Goal: Contribute content: Add original content to the website for others to see

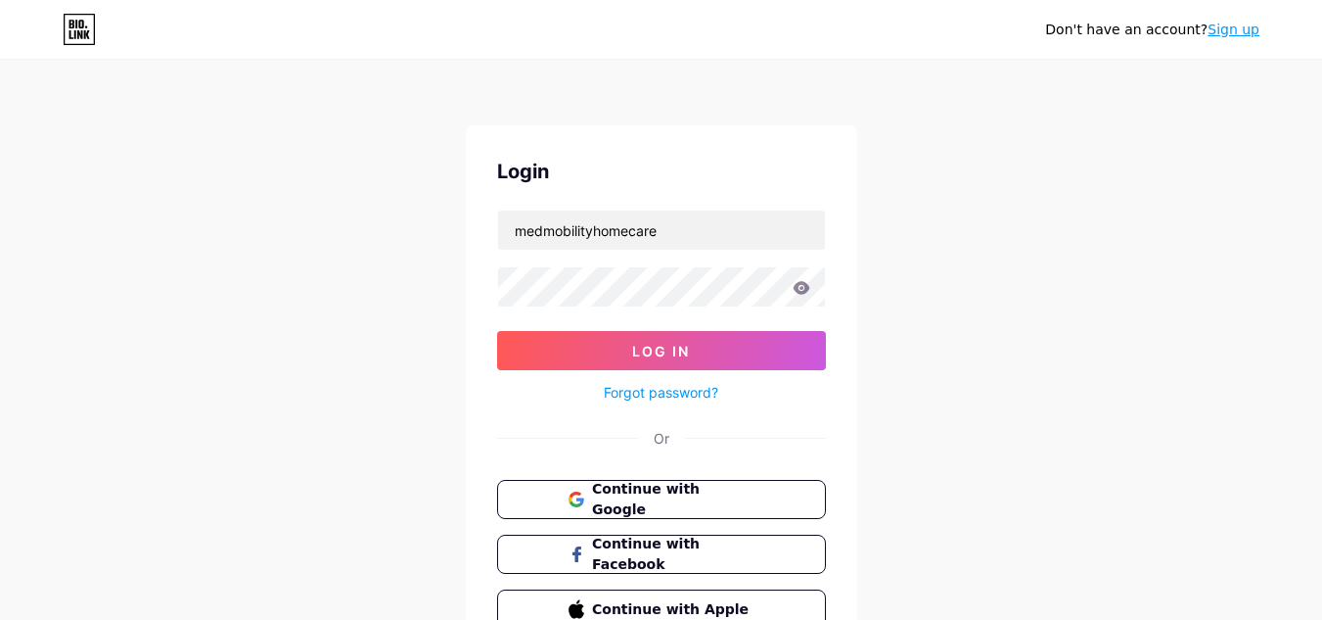
type input "medmobilityhomecare"
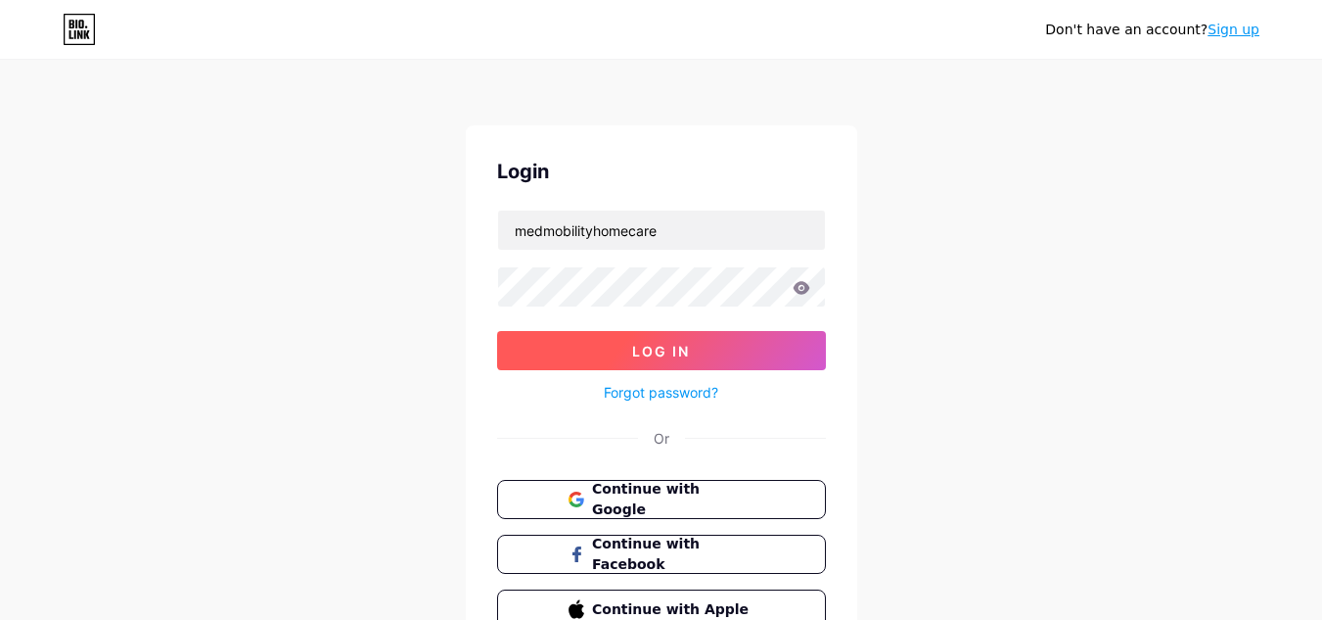
click at [700, 347] on button "Log In" at bounding box center [661, 350] width 329 height 39
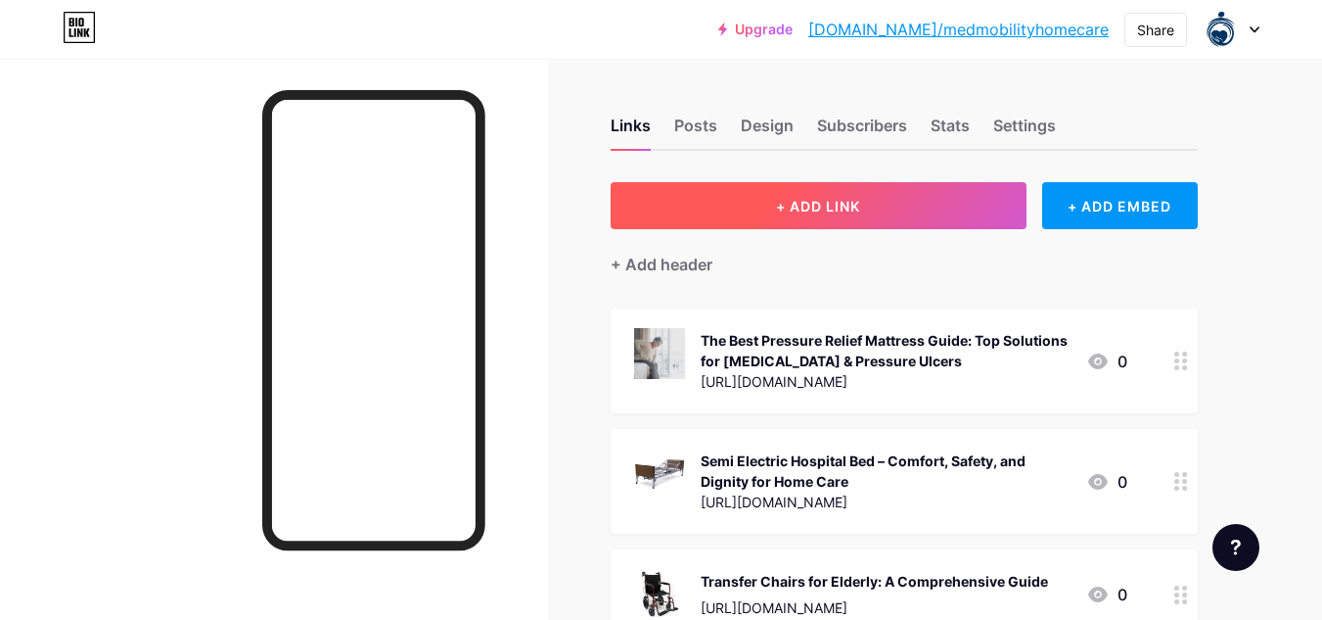
click at [851, 221] on button "+ ADD LINK" at bounding box center [819, 205] width 416 height 47
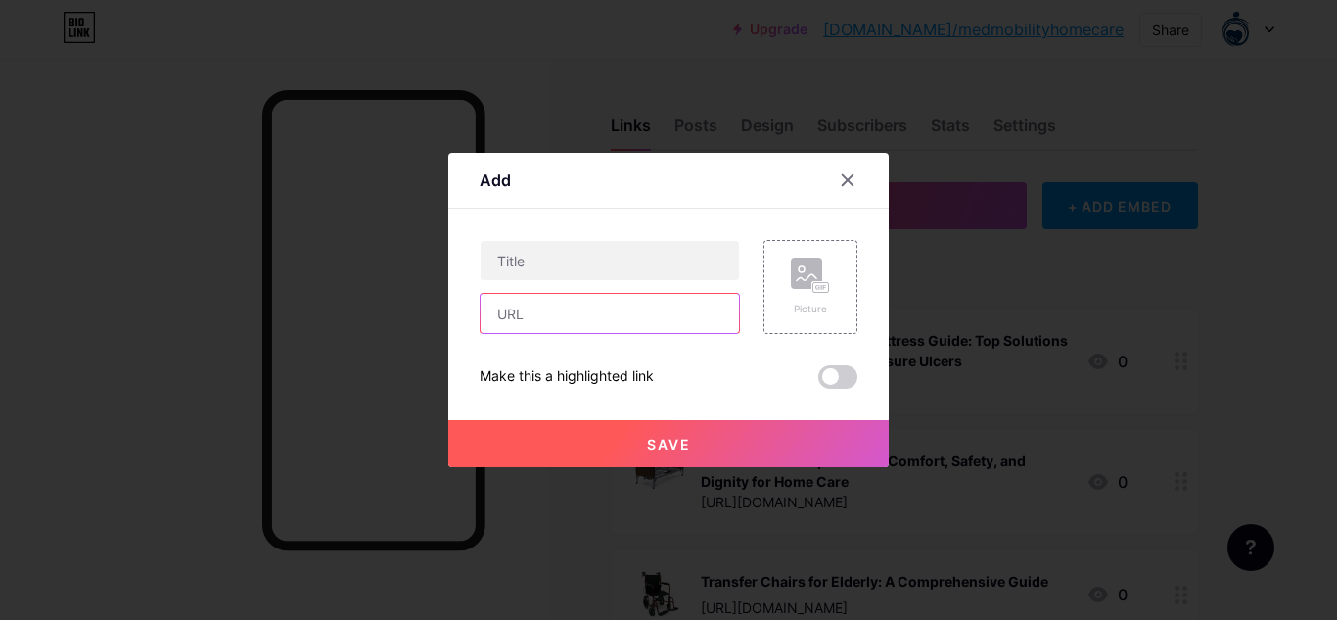
click at [613, 316] on input "text" at bounding box center [610, 313] width 258 height 39
paste input "[URL][DOMAIN_NAME]"
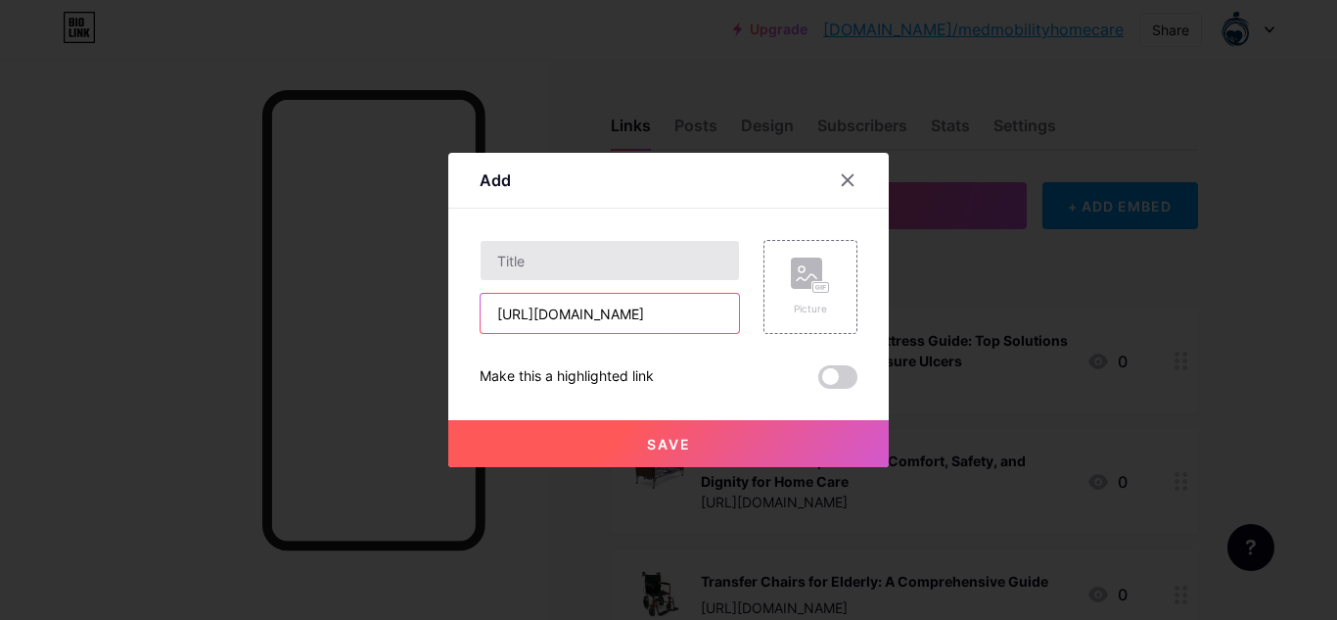
type input "[URL][DOMAIN_NAME]"
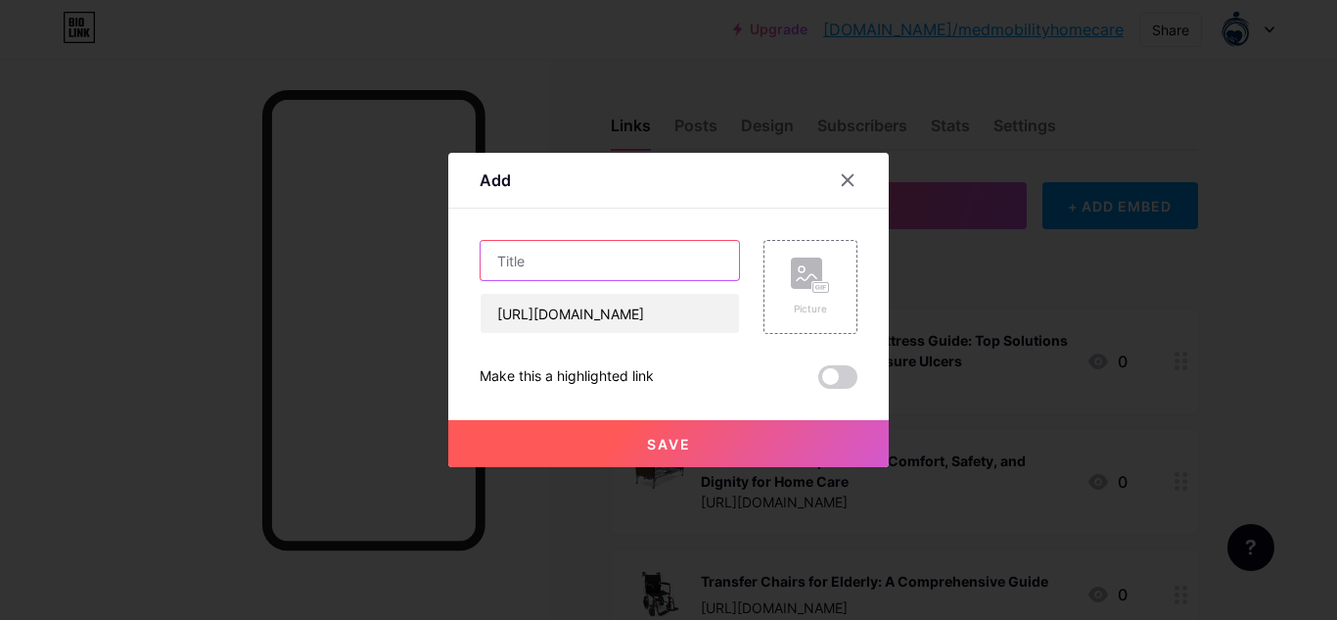
click at [657, 268] on input "text" at bounding box center [610, 260] width 258 height 39
paste input "Full Electric Hospital Bed: A Complete Guide for Families and Caregivers"
type input "Full Electric Hospital Bed: A Complete Guide for Families and Caregivers"
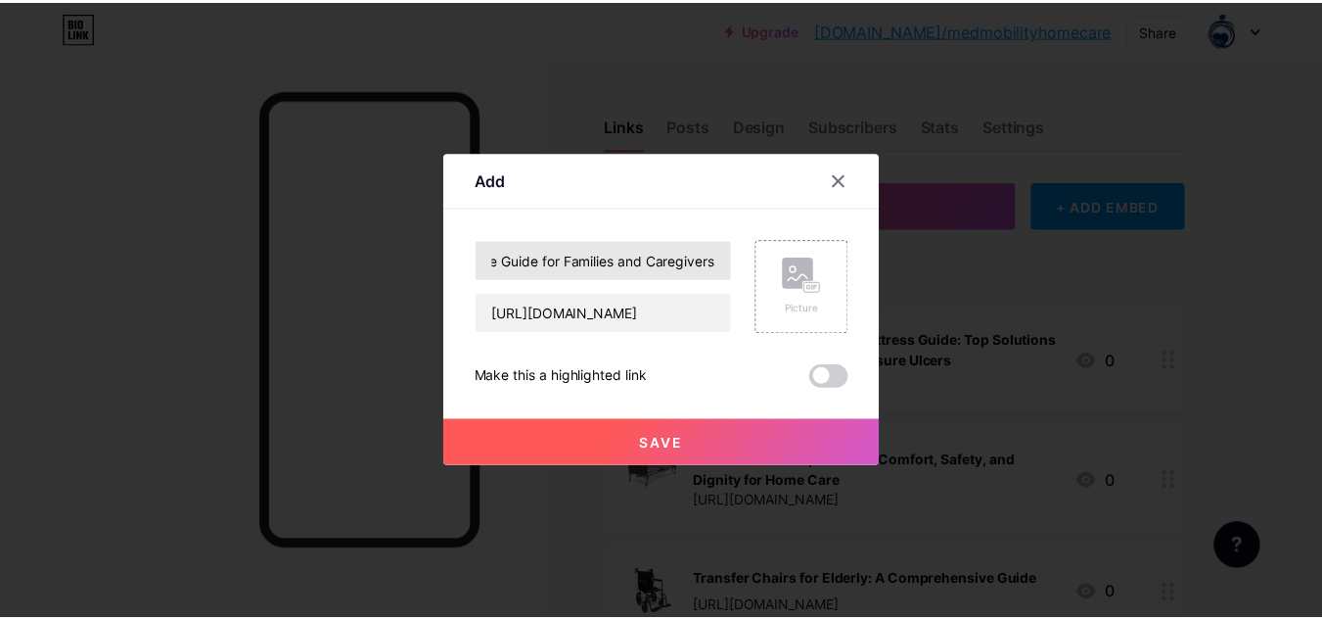
scroll to position [0, 0]
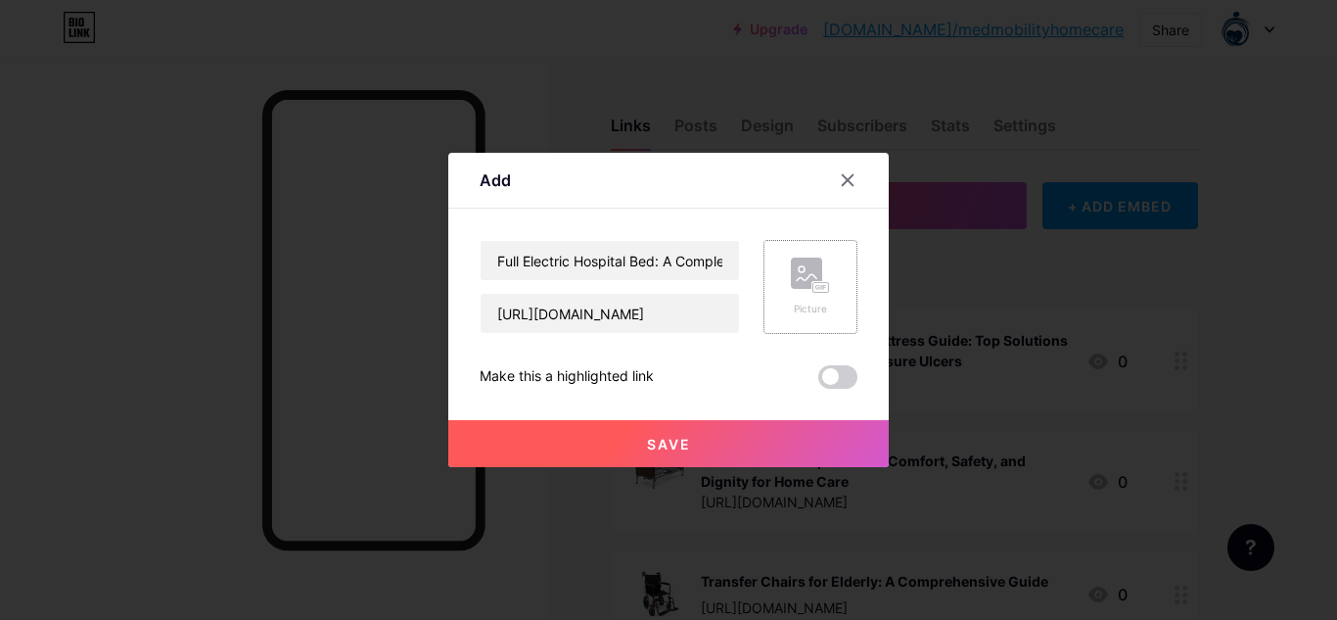
click at [799, 304] on div "Picture" at bounding box center [810, 308] width 39 height 15
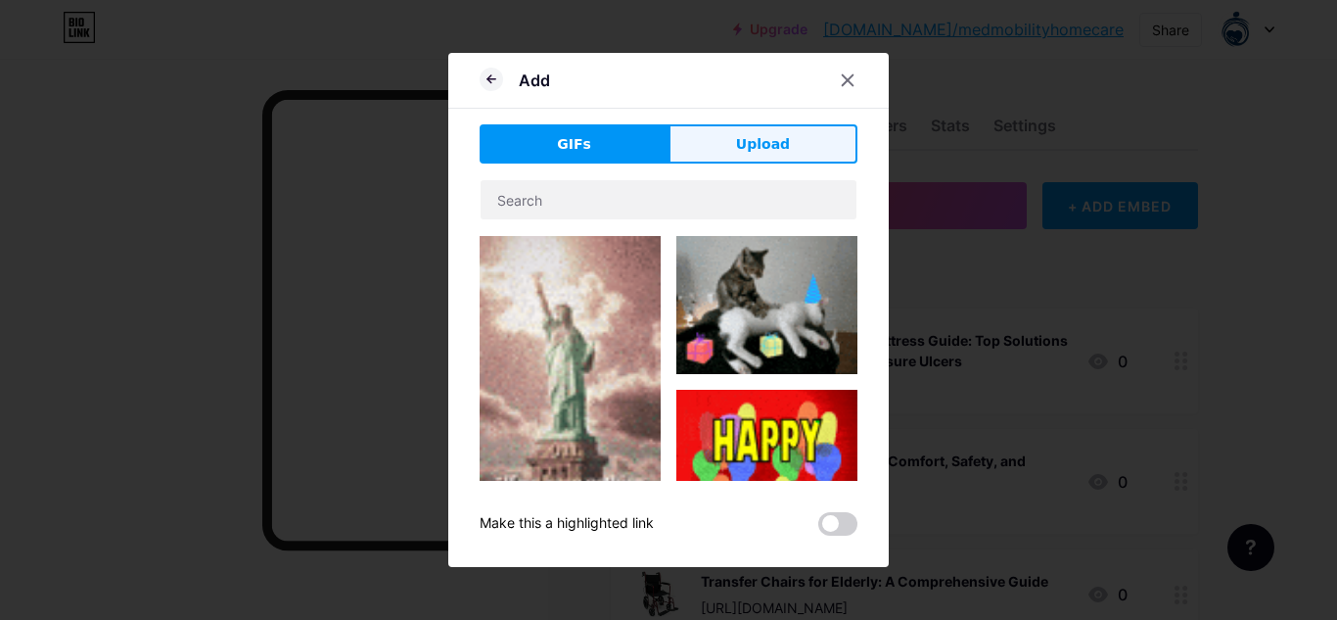
click at [733, 142] on button "Upload" at bounding box center [763, 143] width 189 height 39
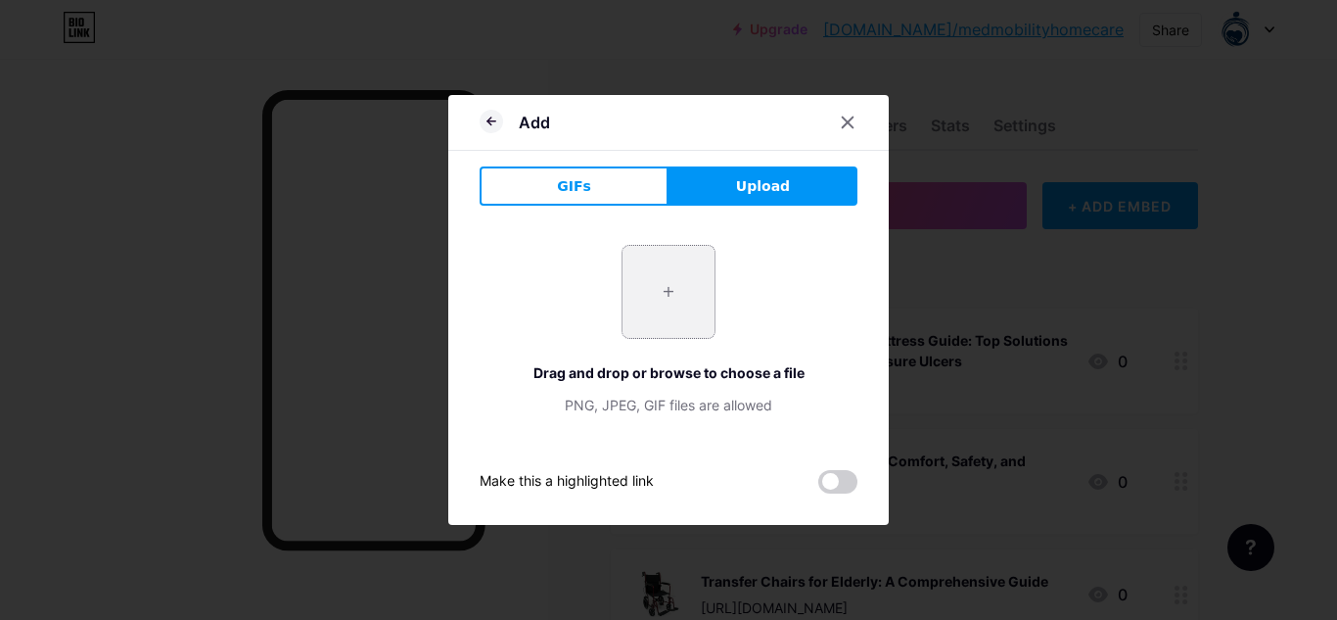
click at [664, 309] on input "file" at bounding box center [669, 292] width 92 height 92
type input "C:\fakepath\US0458-600x600 (1).jpg"
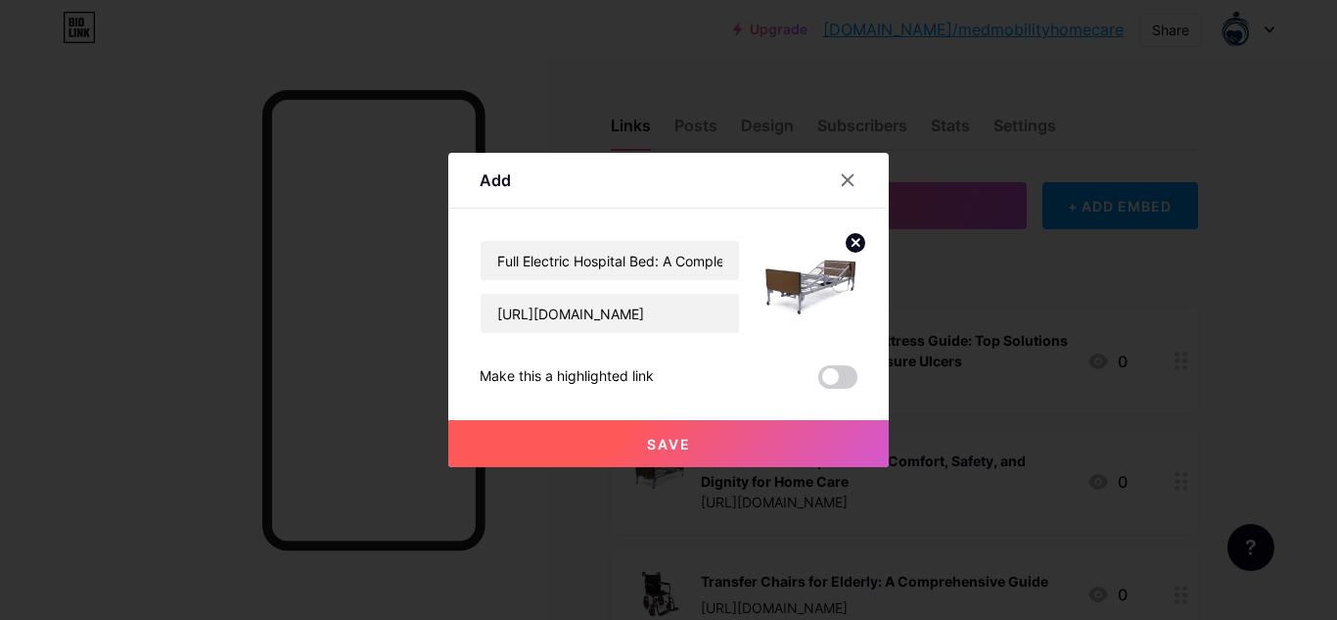
click at [711, 436] on button "Save" at bounding box center [668, 443] width 440 height 47
